Goal: Task Accomplishment & Management: Use online tool/utility

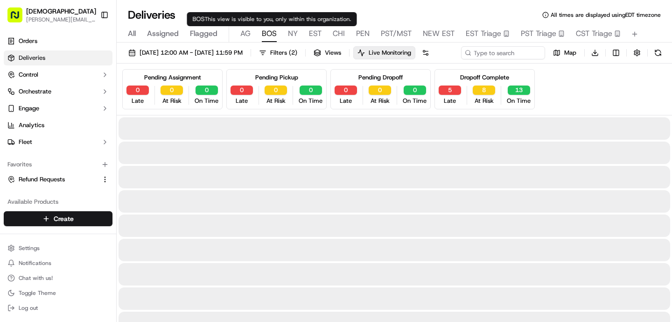
click at [273, 32] on span "BOS" at bounding box center [269, 33] width 15 height 11
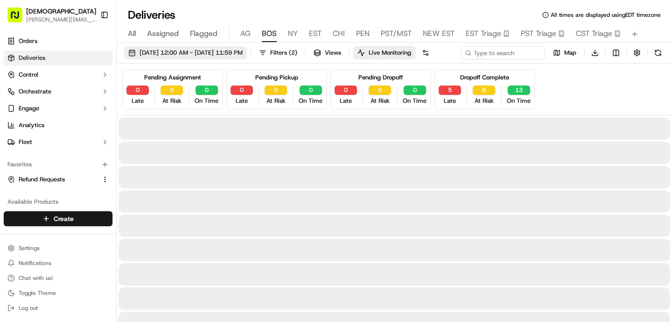
click at [247, 47] on button "[DATE] 12:00 AM - [DATE] 11:59 PM" at bounding box center [185, 52] width 123 height 13
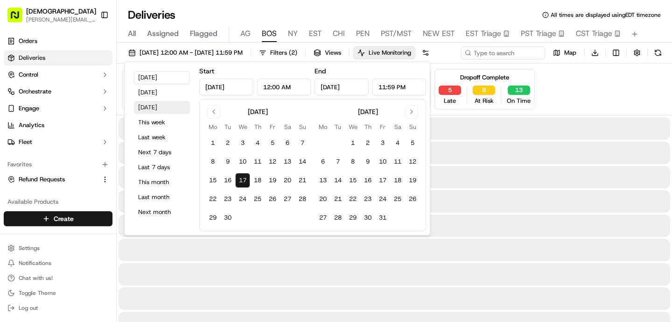
click at [154, 106] on button "[DATE]" at bounding box center [162, 107] width 56 height 13
type input "[DATE]"
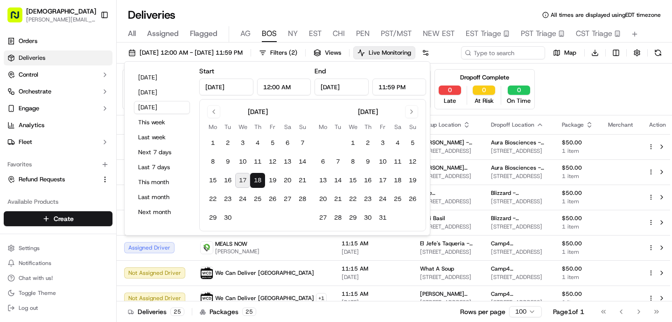
click at [261, 5] on div "Deliveries All times are displayed using EDT timezone All Assigned Flagged [PER…" at bounding box center [394, 161] width 555 height 322
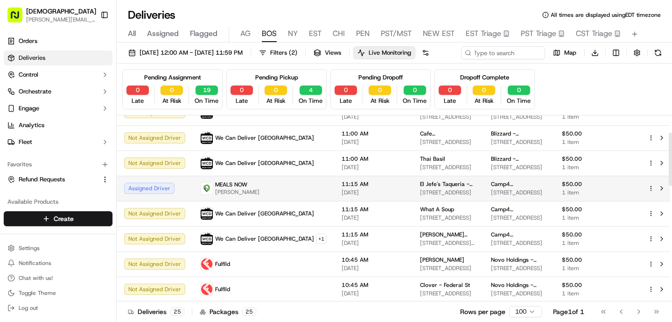
scroll to position [60, 0]
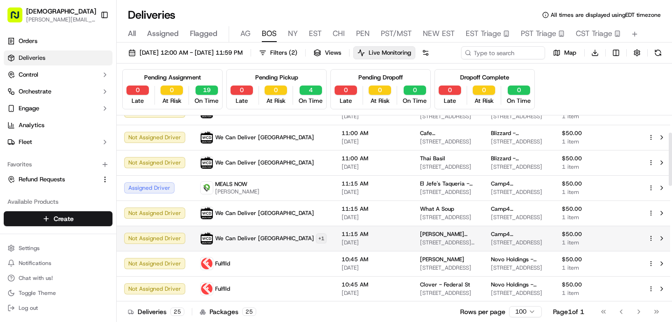
click at [278, 258] on html "Sharebite [PERSON_NAME][EMAIL_ADDRESS][DOMAIN_NAME] Toggle Sidebar Orders Deliv…" at bounding box center [336, 161] width 672 height 322
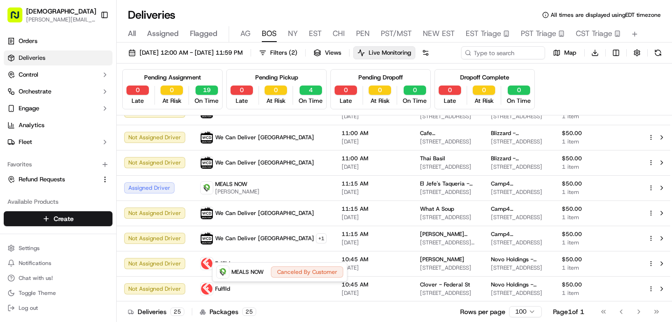
click at [277, 256] on html "Sharebite [PERSON_NAME][EMAIL_ADDRESS][DOMAIN_NAME] Toggle Sidebar Orders Deliv…" at bounding box center [336, 161] width 672 height 322
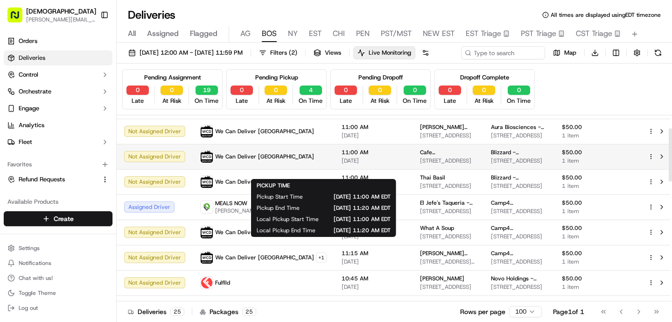
scroll to position [45, 0]
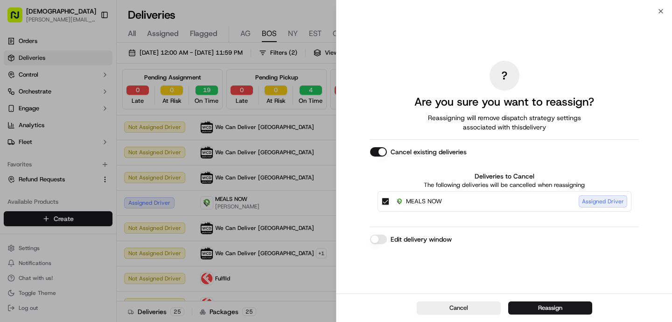
click at [548, 307] on button "Reassign" at bounding box center [550, 307] width 84 height 13
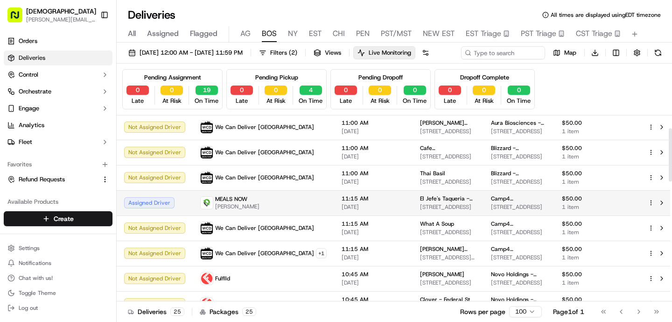
click at [342, 202] on span "11:15 AM" at bounding box center [373, 198] width 63 height 7
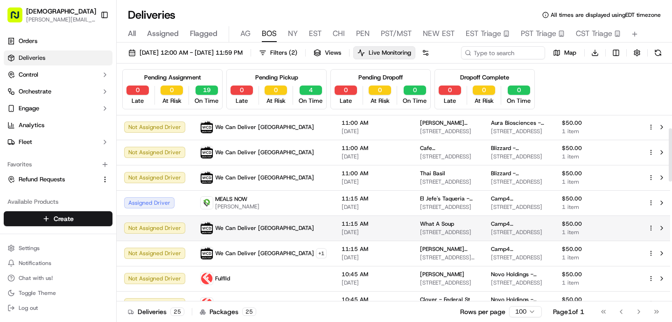
click at [287, 233] on td "We Can Deliver [GEOGRAPHIC_DATA]" at bounding box center [263, 227] width 141 height 25
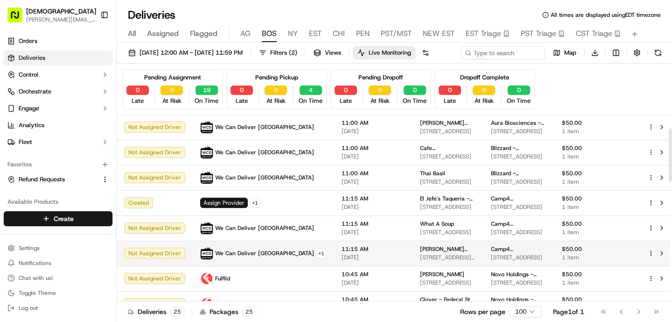
click at [276, 259] on div "We Can Deliver Boston + 1" at bounding box center [263, 252] width 126 height 13
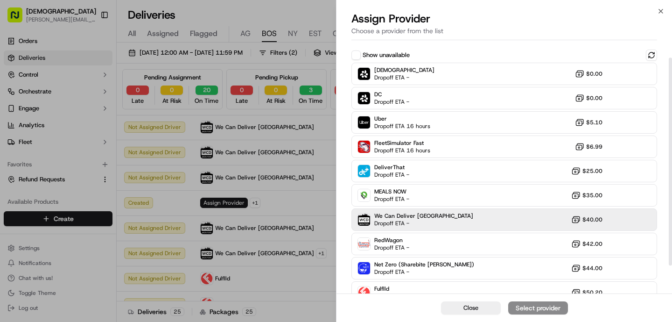
scroll to position [22, 0]
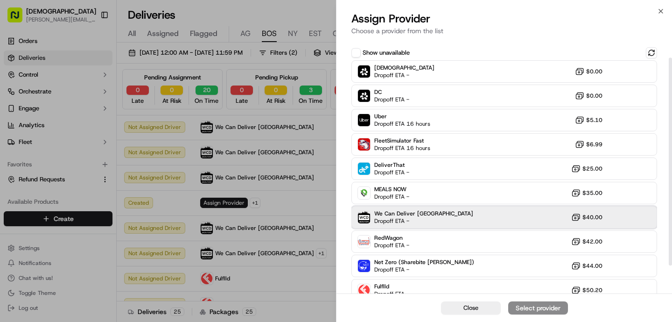
click at [390, 215] on span "We Can Deliver [GEOGRAPHIC_DATA]" at bounding box center [423, 213] width 99 height 7
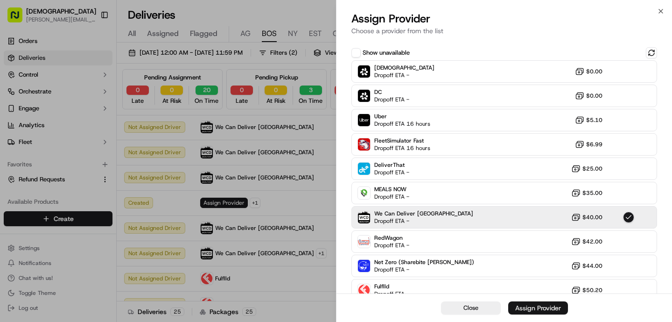
click at [542, 311] on div "Assign Provider" at bounding box center [538, 307] width 46 height 9
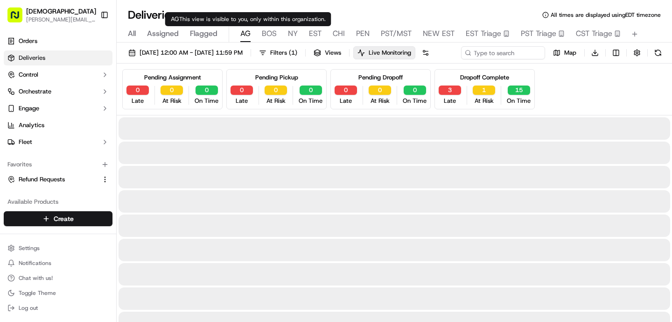
click at [249, 35] on span "AG" at bounding box center [245, 33] width 10 height 11
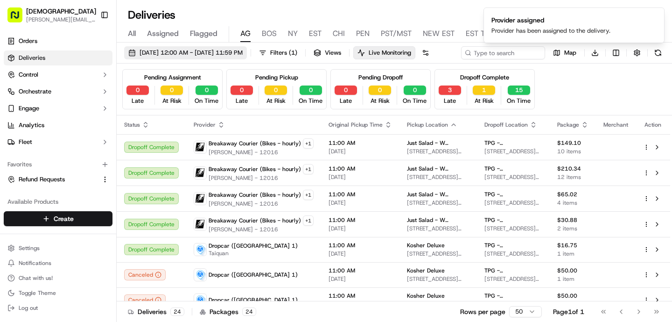
click at [210, 53] on span "[DATE] 12:00 AM - [DATE] 11:59 PM" at bounding box center [191, 53] width 103 height 8
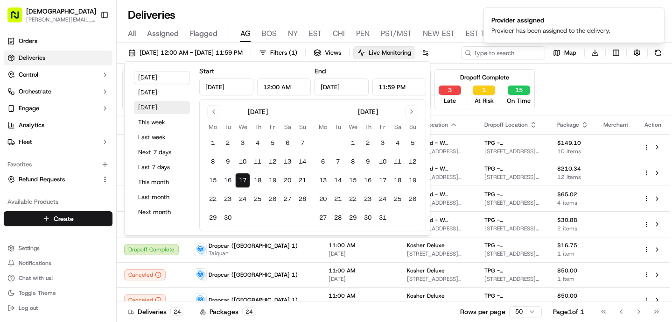
click at [157, 107] on button "[DATE]" at bounding box center [162, 107] width 56 height 13
type input "[DATE]"
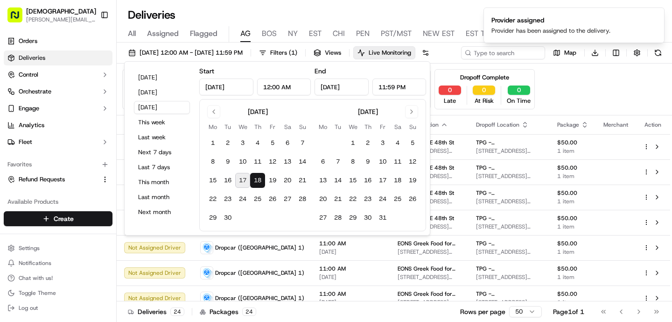
click at [259, 12] on div "Deliveries All times are displayed using EDT timezone" at bounding box center [394, 14] width 555 height 15
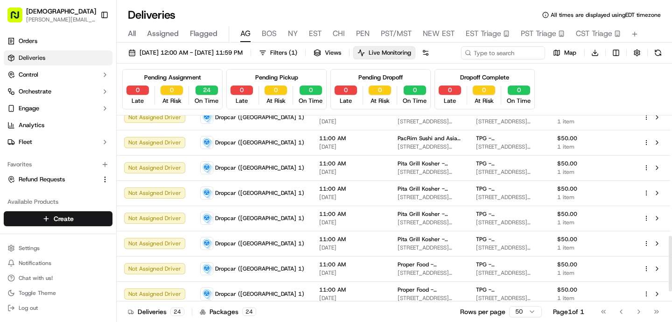
scroll to position [438, 0]
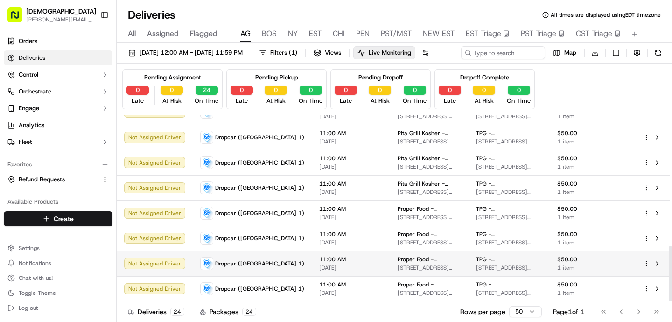
click at [312, 267] on td "11:00 AM [DATE]" at bounding box center [351, 263] width 78 height 25
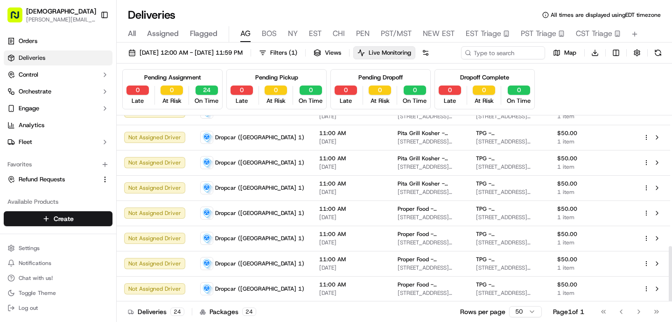
click at [312, 251] on td "11:00 AM [DATE]" at bounding box center [351, 237] width 78 height 25
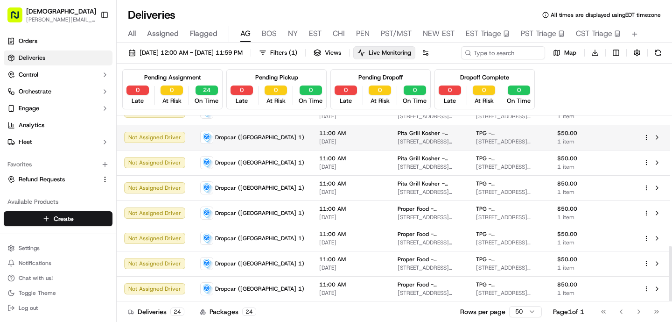
click at [323, 137] on span "11:00 AM" at bounding box center [350, 132] width 63 height 7
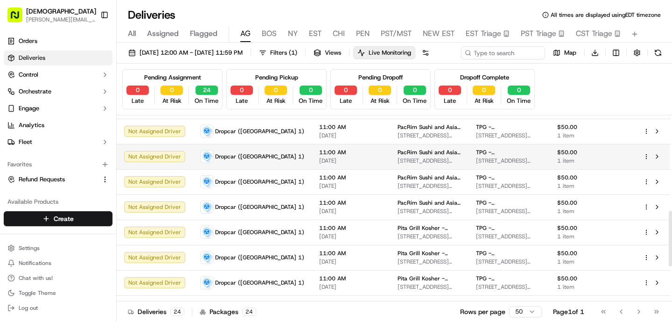
scroll to position [315, 0]
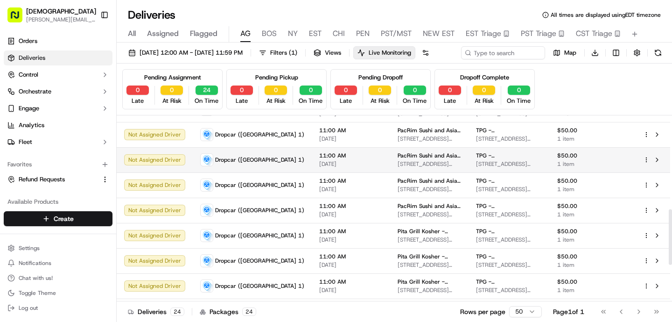
click at [241, 172] on td "Dropcar ([GEOGRAPHIC_DATA] 1)" at bounding box center [252, 159] width 119 height 25
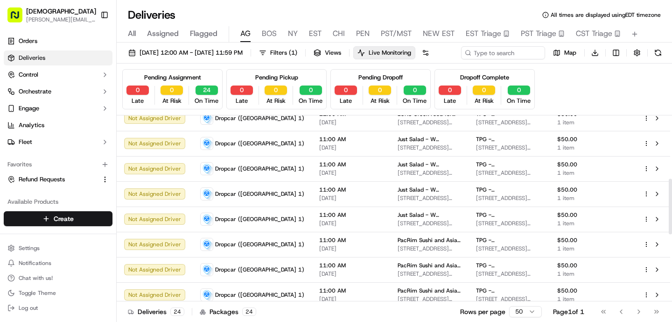
scroll to position [194, 0]
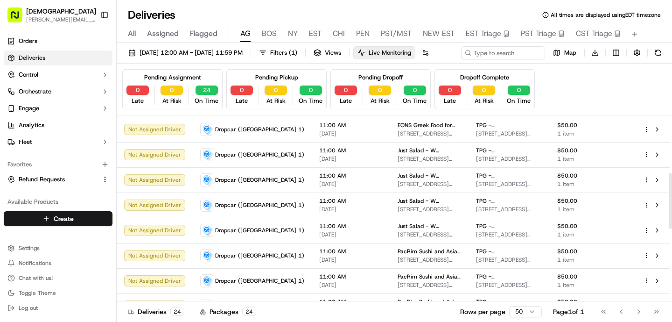
click at [240, 186] on td "Dropcar ([GEOGRAPHIC_DATA] 1)" at bounding box center [252, 179] width 119 height 25
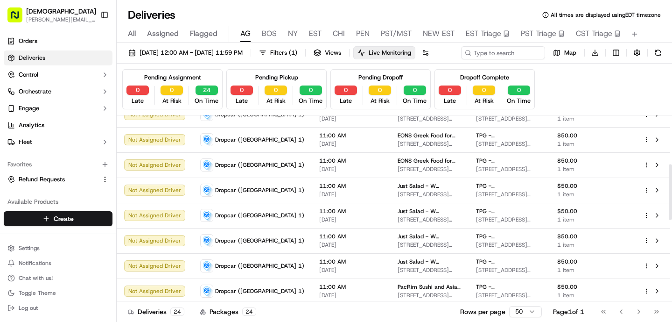
scroll to position [159, 0]
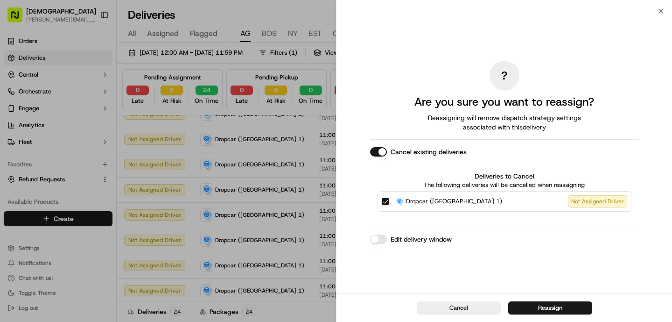
click at [547, 315] on div "Cancel Reassign" at bounding box center [505, 307] width 336 height 28
click at [546, 304] on button "Reassign" at bounding box center [550, 307] width 84 height 13
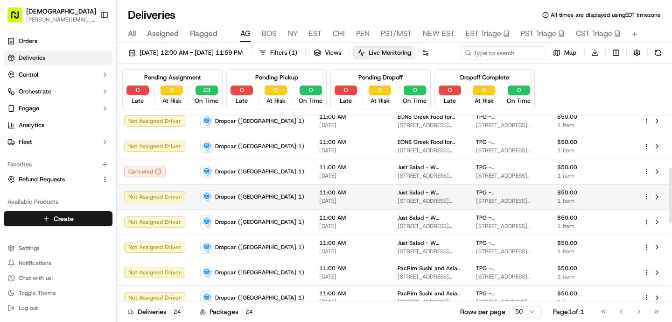
scroll to position [180, 0]
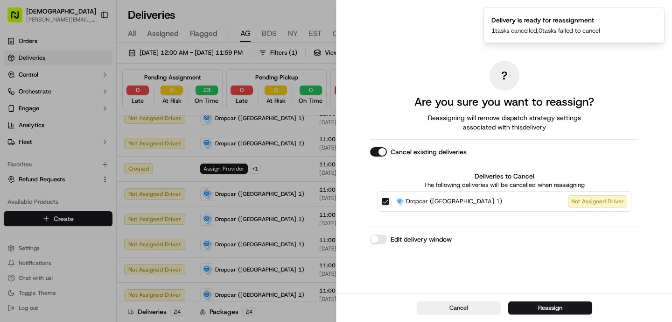
click at [533, 315] on div "Cancel Reassign" at bounding box center [505, 307] width 336 height 28
click at [533, 311] on button "Reassign" at bounding box center [550, 307] width 84 height 13
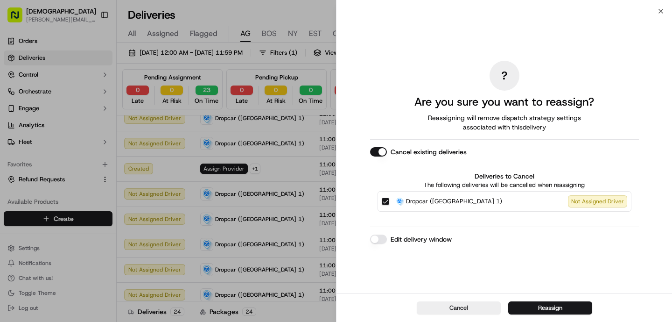
click at [550, 307] on button "Reassign" at bounding box center [550, 307] width 84 height 13
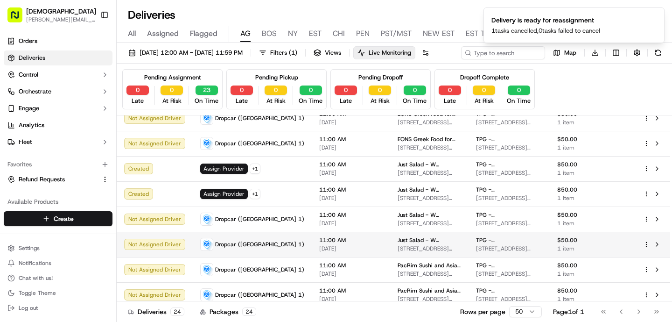
click at [232, 248] on span "Dropcar ([GEOGRAPHIC_DATA] 1)" at bounding box center [259, 243] width 89 height 7
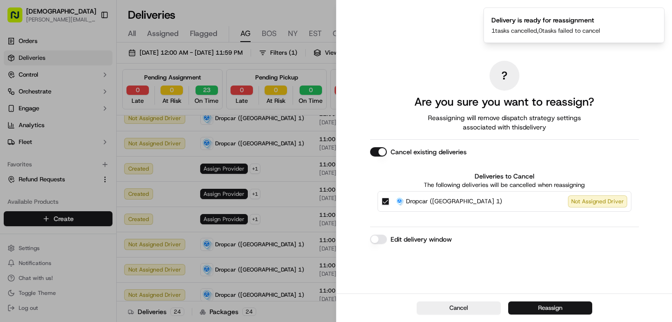
click at [559, 304] on button "Reassign" at bounding box center [550, 307] width 84 height 13
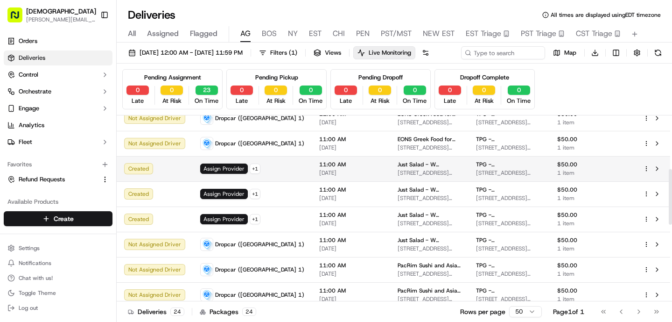
click at [319, 168] on span "11:00 AM" at bounding box center [350, 164] width 63 height 7
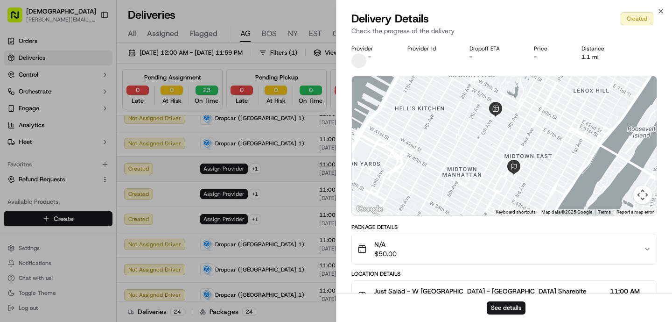
click at [319, 176] on span "[DATE]" at bounding box center [350, 172] width 63 height 7
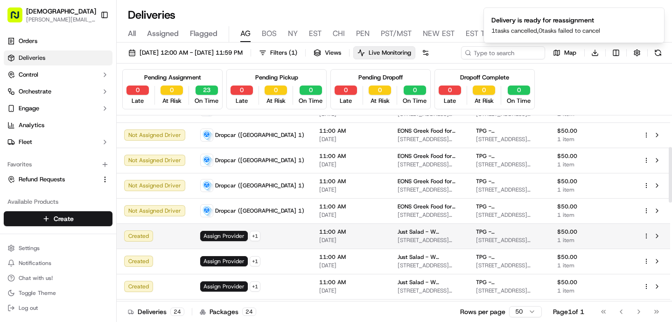
scroll to position [90, 0]
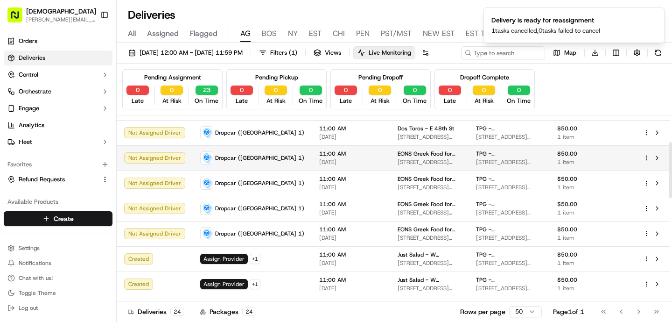
click at [312, 170] on td "11:00 AM [DATE]" at bounding box center [351, 157] width 78 height 25
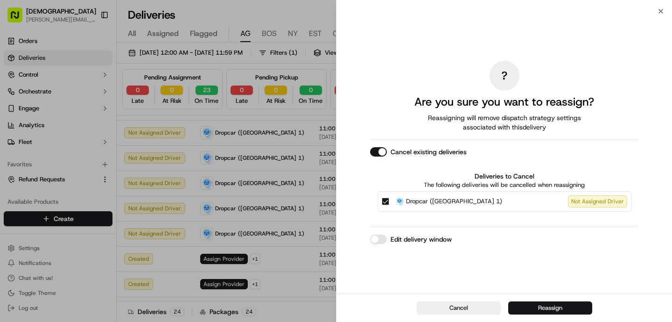
click at [535, 307] on button "Reassign" at bounding box center [550, 307] width 84 height 13
click at [540, 306] on button "Reassign" at bounding box center [550, 307] width 84 height 13
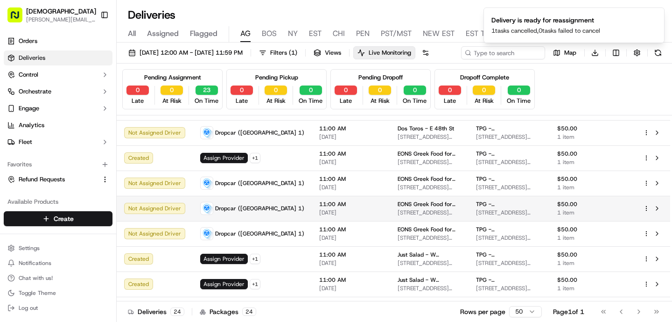
click at [319, 208] on span "11:00 AM" at bounding box center [350, 203] width 63 height 7
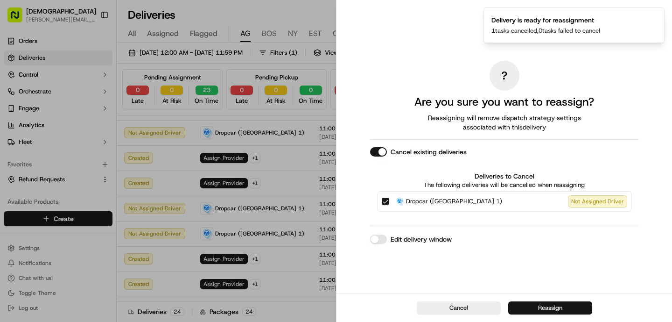
click at [530, 306] on button "Reassign" at bounding box center [550, 307] width 84 height 13
click at [570, 306] on button "Reassign" at bounding box center [550, 307] width 84 height 13
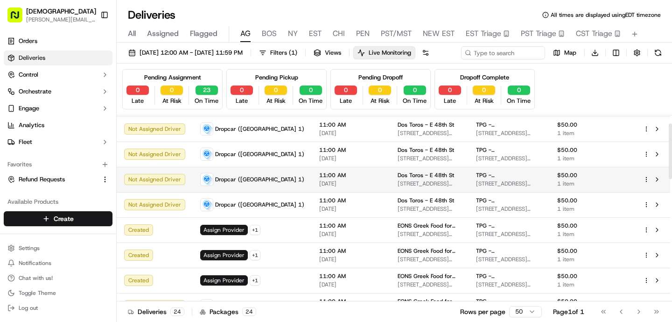
scroll to position [0, 0]
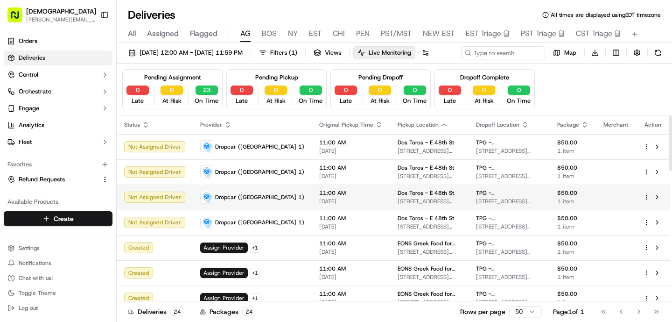
click at [238, 206] on td "Dropcar ([GEOGRAPHIC_DATA] 1)" at bounding box center [252, 196] width 119 height 25
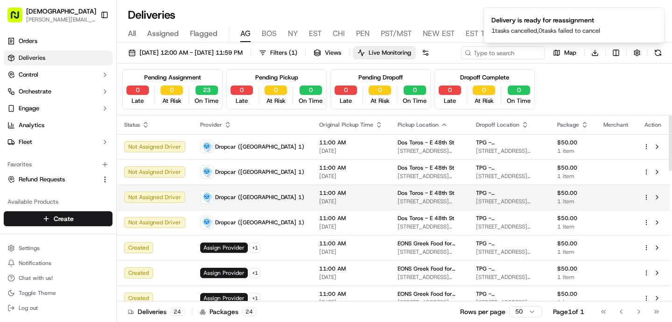
click at [235, 205] on td "Dropcar ([GEOGRAPHIC_DATA] 1)" at bounding box center [252, 196] width 119 height 25
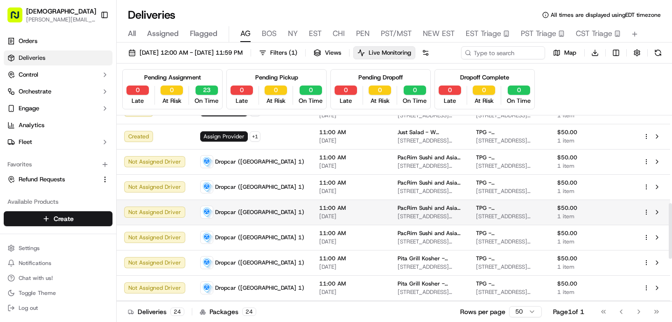
scroll to position [294, 0]
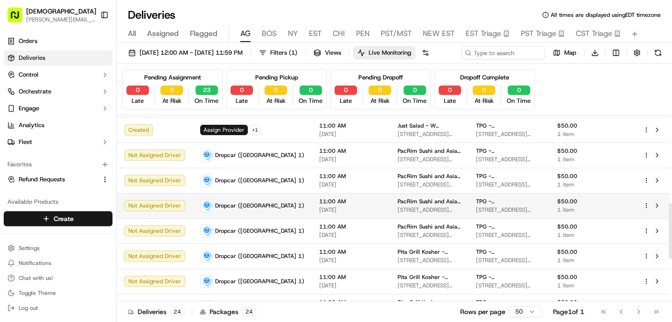
click at [246, 209] on span "Dropcar ([GEOGRAPHIC_DATA] 1)" at bounding box center [259, 205] width 89 height 7
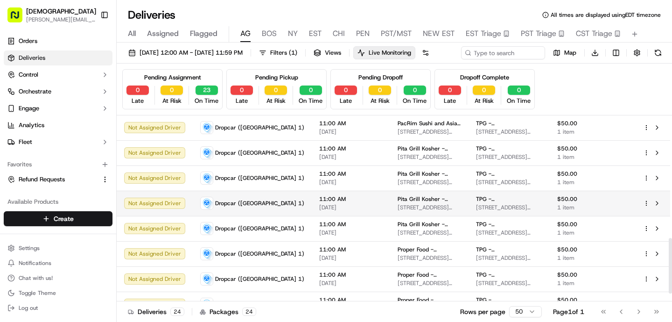
scroll to position [411, 0]
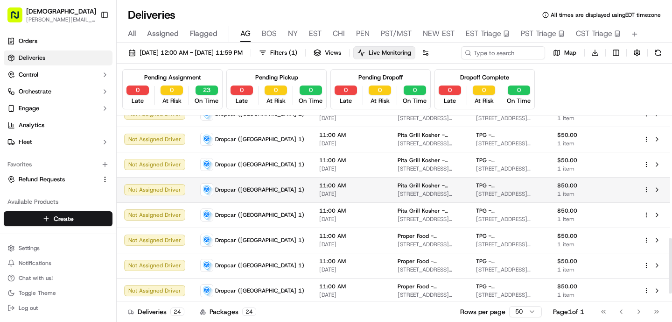
click at [252, 193] on span "Dropcar ([GEOGRAPHIC_DATA] 1)" at bounding box center [259, 189] width 89 height 7
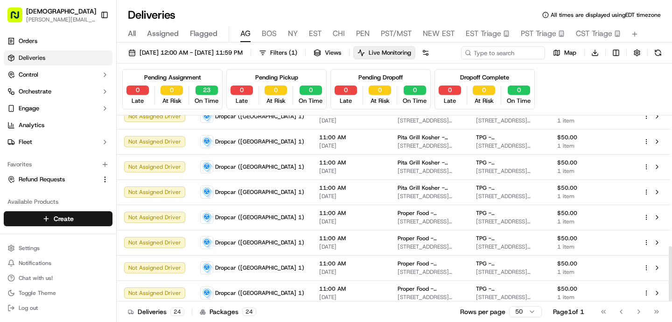
scroll to position [438, 0]
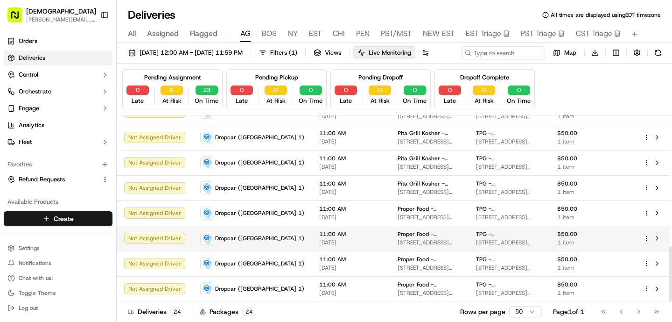
click at [312, 246] on td "11:00 AM [DATE]" at bounding box center [351, 237] width 78 height 25
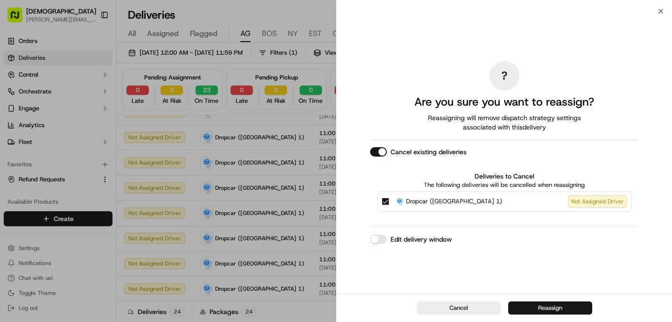
click at [550, 308] on button "Reassign" at bounding box center [550, 307] width 84 height 13
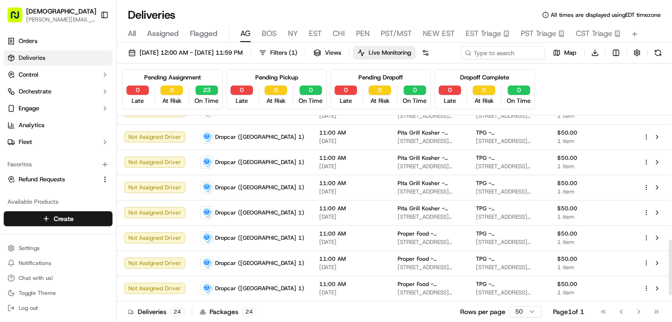
scroll to position [406, 0]
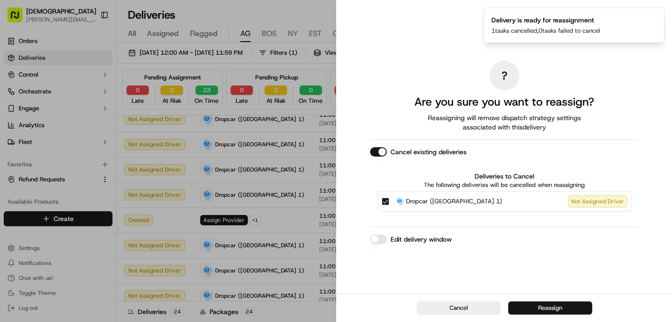
click at [552, 307] on button "Reassign" at bounding box center [550, 307] width 84 height 13
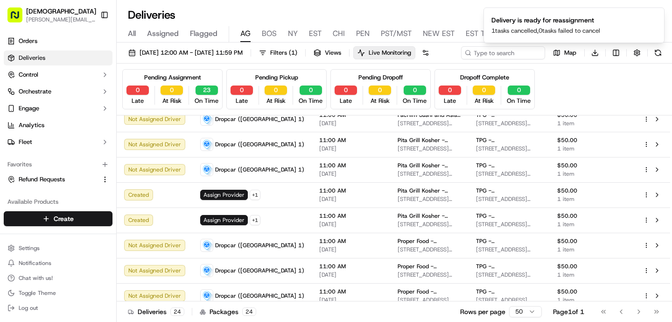
click at [535, 306] on html "Sharebite [PERSON_NAME][EMAIL_ADDRESS][DOMAIN_NAME] Toggle Sidebar Orders Deliv…" at bounding box center [336, 161] width 672 height 322
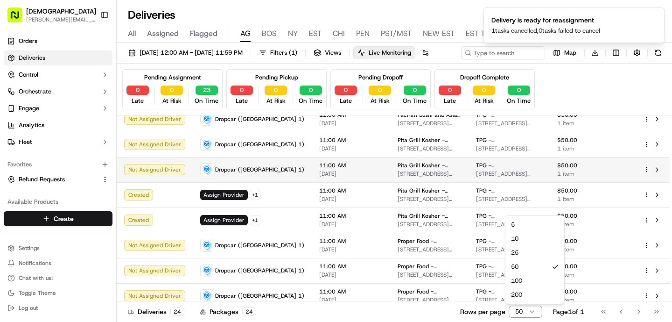
click at [313, 192] on html "Sharebite [PERSON_NAME][EMAIL_ADDRESS][DOMAIN_NAME] Toggle Sidebar Orders Deliv…" at bounding box center [336, 161] width 672 height 322
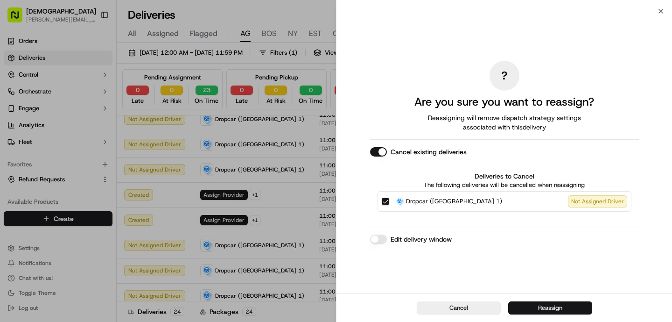
click at [559, 305] on button "Reassign" at bounding box center [550, 307] width 84 height 13
click at [537, 308] on button "Reassign" at bounding box center [550, 307] width 84 height 13
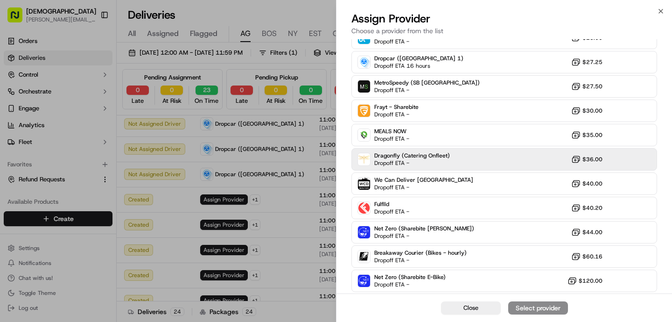
scroll to position [202, 0]
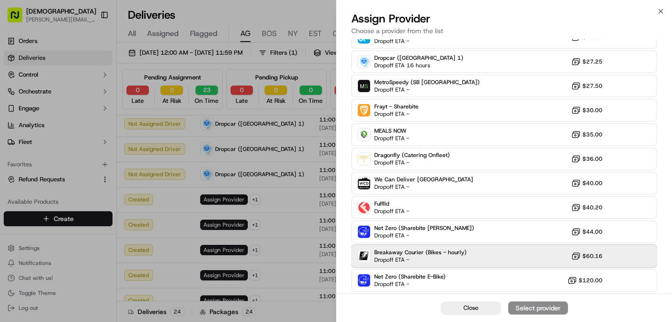
click at [417, 255] on span "Breakaway Courier (Bikes - hourly)" at bounding box center [420, 251] width 92 height 7
click at [542, 310] on div "Assign Provider" at bounding box center [538, 307] width 46 height 9
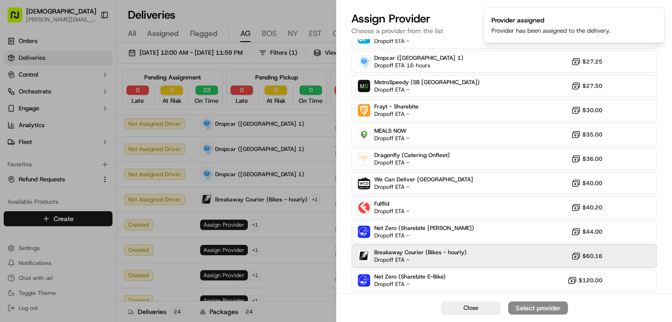
click at [424, 248] on span "Breakaway Courier (Bikes - hourly)" at bounding box center [420, 251] width 92 height 7
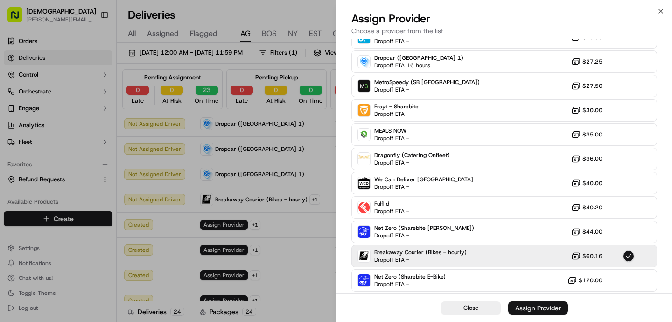
click at [545, 308] on div "Assign Provider" at bounding box center [538, 307] width 46 height 9
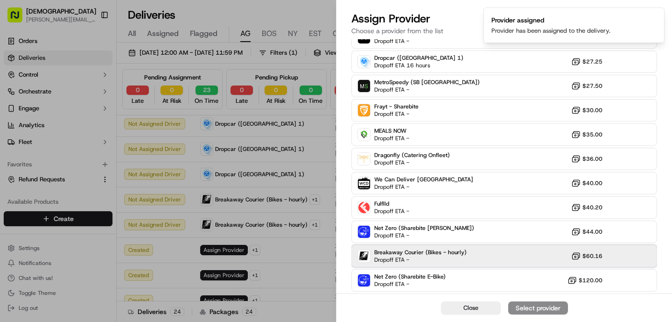
click at [433, 247] on div "Breakaway Courier (Bikes - hourly) Dropoff ETA - $60.16" at bounding box center [504, 256] width 306 height 22
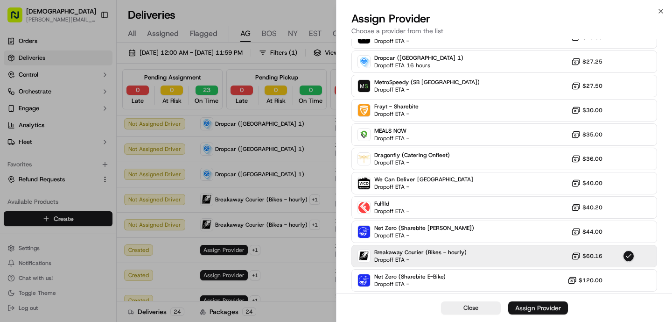
click at [550, 302] on button "Assign Provider" at bounding box center [538, 307] width 60 height 13
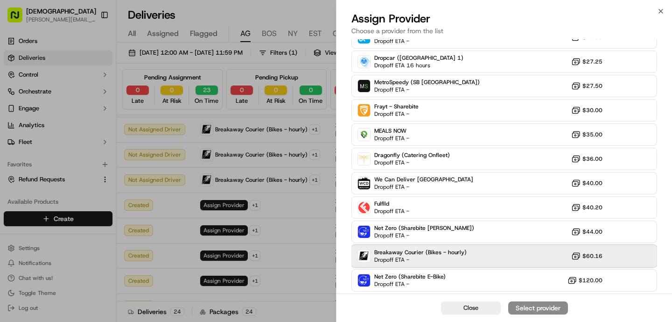
click at [484, 255] on div "Breakaway Courier (Bikes - hourly) Dropoff ETA - $60.16" at bounding box center [504, 256] width 306 height 22
click at [555, 315] on div "Close Assign Provider" at bounding box center [505, 307] width 336 height 28
click at [551, 309] on div "Assign Provider" at bounding box center [538, 307] width 46 height 9
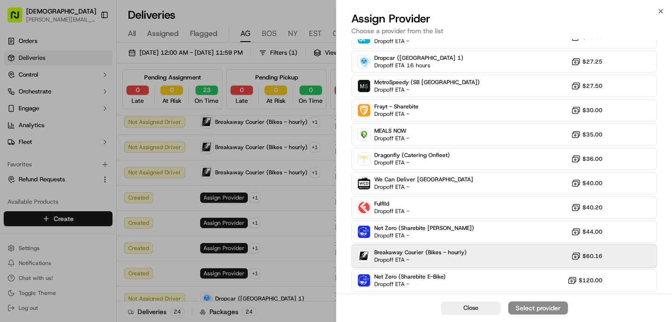
click at [441, 251] on span "Breakaway Courier (Bikes - hourly)" at bounding box center [420, 251] width 92 height 7
click at [552, 305] on div "Assign Provider" at bounding box center [538, 307] width 46 height 9
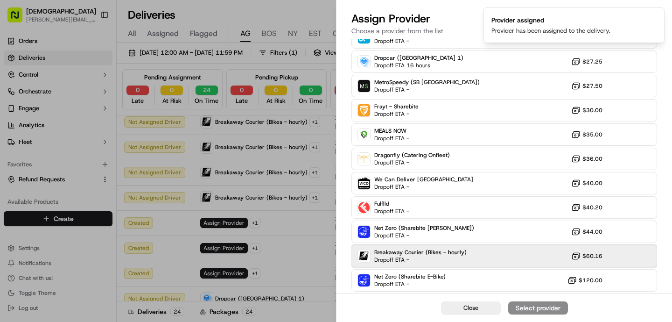
click at [382, 256] on span "Dropoff ETA -" at bounding box center [406, 259] width 65 height 7
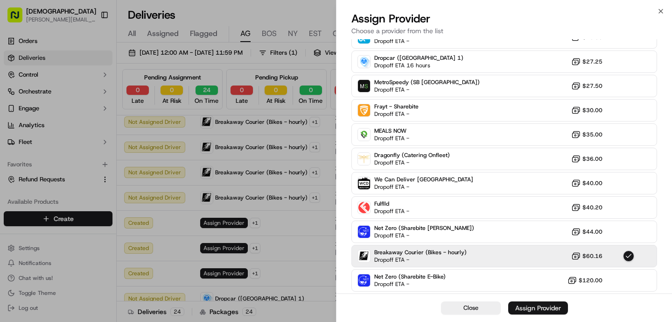
click at [536, 307] on div "Assign Provider" at bounding box center [538, 307] width 46 height 9
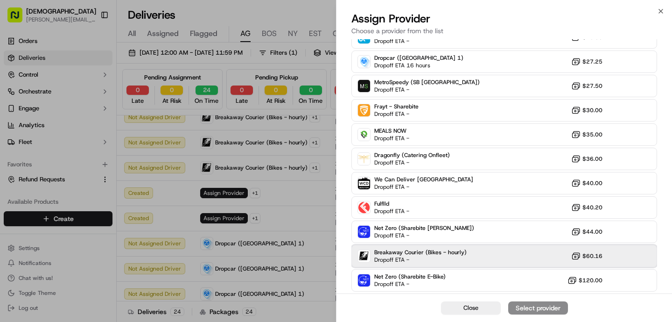
click at [460, 252] on span "Breakaway Courier (Bikes - hourly)" at bounding box center [420, 251] width 92 height 7
click at [548, 303] on div "Assign Provider" at bounding box center [538, 307] width 46 height 9
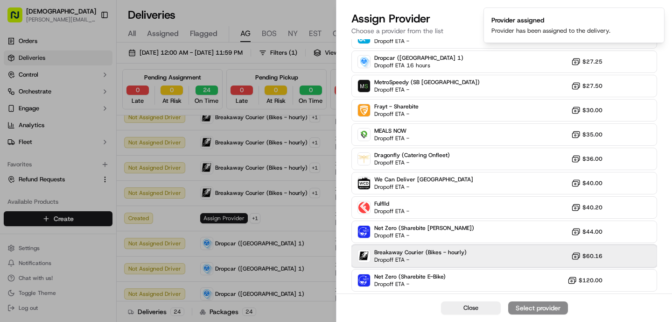
click at [448, 246] on div "Breakaway Courier (Bikes - hourly) Dropoff ETA - $60.16" at bounding box center [504, 256] width 306 height 22
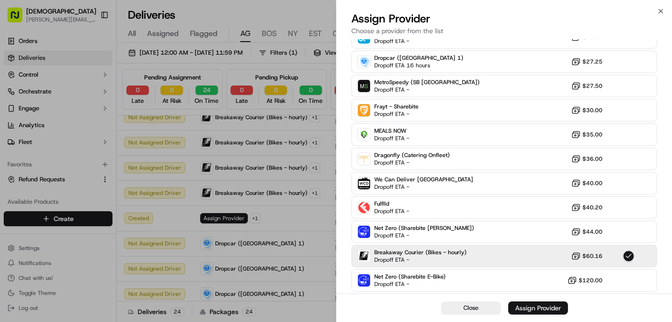
click at [548, 309] on div "Assign Provider" at bounding box center [538, 307] width 46 height 9
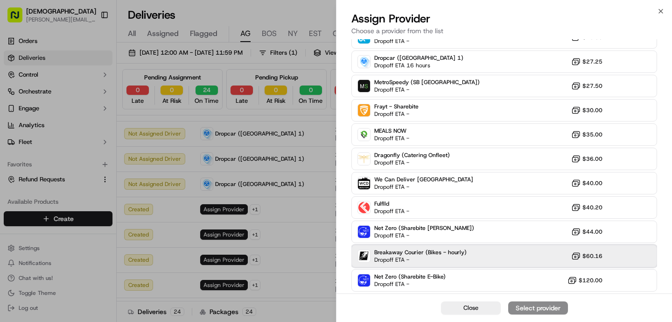
click at [444, 253] on span "Breakaway Courier (Bikes - hourly)" at bounding box center [420, 251] width 92 height 7
click at [535, 308] on div "Assign Provider" at bounding box center [538, 307] width 46 height 9
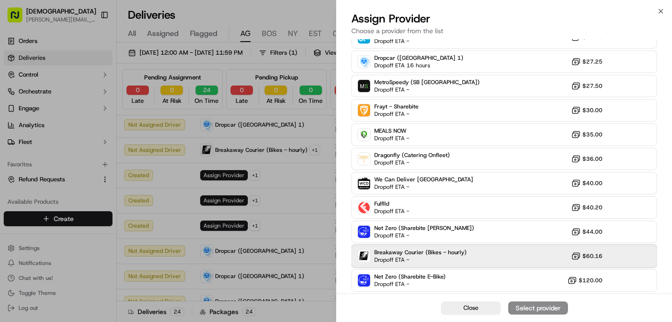
click at [435, 249] on span "Breakaway Courier (Bikes - hourly)" at bounding box center [420, 251] width 92 height 7
click at [546, 304] on div "Assign Provider" at bounding box center [538, 307] width 46 height 9
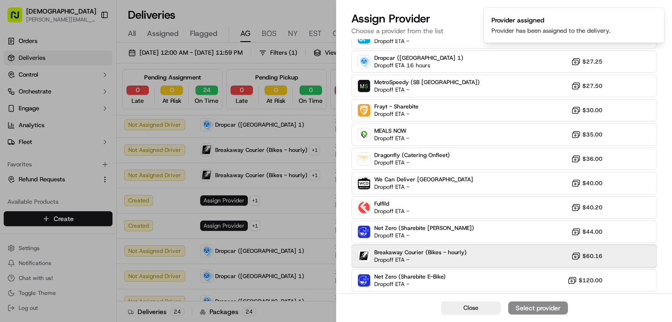
click at [422, 254] on span "Breakaway Courier (Bikes - hourly)" at bounding box center [420, 251] width 92 height 7
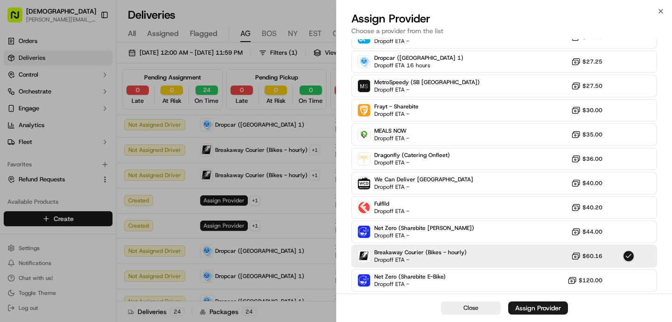
click at [536, 319] on div "Close Assign Provider" at bounding box center [505, 307] width 336 height 28
click at [532, 311] on div "Assign Provider" at bounding box center [538, 307] width 46 height 9
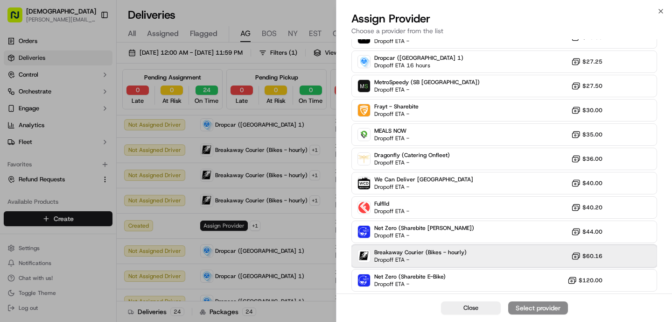
click at [405, 253] on span "Breakaway Courier (Bikes - hourly)" at bounding box center [420, 251] width 92 height 7
click at [530, 306] on div "Assign Provider" at bounding box center [538, 307] width 46 height 9
